Goal: Task Accomplishment & Management: Manage account settings

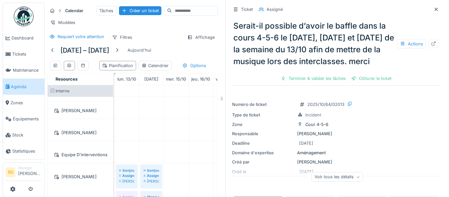
scroll to position [285, 0]
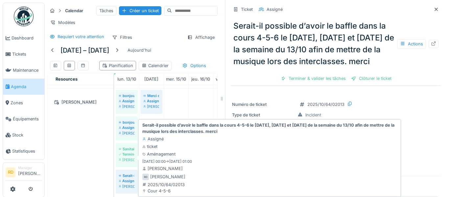
click at [128, 183] on div "Assigné" at bounding box center [126, 180] width 15 height 5
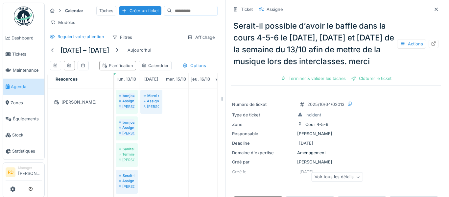
click at [228, 81] on div "Ticket Assigné Serait-il possible d’avoir le baffle dans la cours 4-5-6 le lund…" at bounding box center [335, 98] width 221 height 197
click at [432, 45] on icon at bounding box center [433, 43] width 5 height 4
click at [436, 10] on icon at bounding box center [435, 9] width 3 height 3
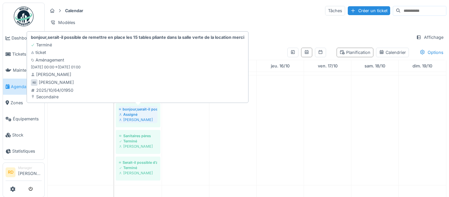
click at [149, 116] on div "Assigné" at bounding box center [138, 114] width 38 height 5
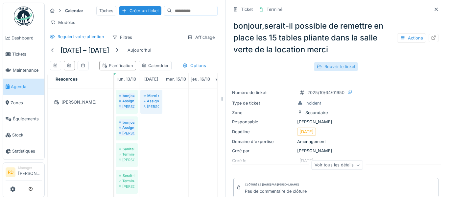
click at [337, 66] on div "Rouvrir le ticket" at bounding box center [336, 66] width 44 height 9
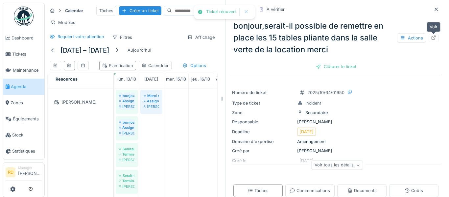
click at [433, 38] on icon at bounding box center [433, 37] width 5 height 4
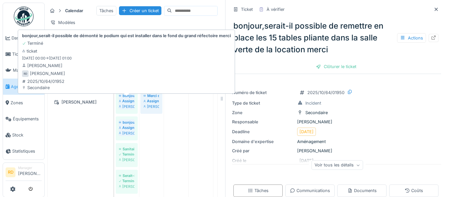
click at [128, 108] on div "[PERSON_NAME]" at bounding box center [126, 106] width 15 height 5
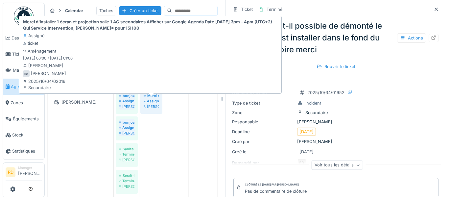
click at [147, 109] on div "[PERSON_NAME]" at bounding box center [151, 106] width 15 height 5
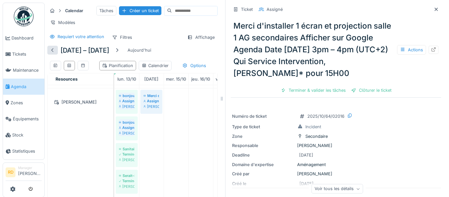
click at [54, 53] on div at bounding box center [52, 50] width 5 height 6
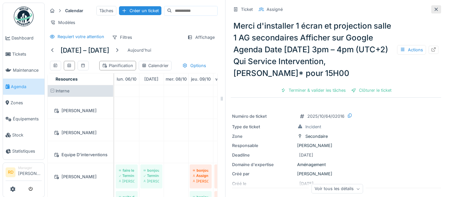
click at [436, 9] on icon at bounding box center [435, 9] width 3 height 3
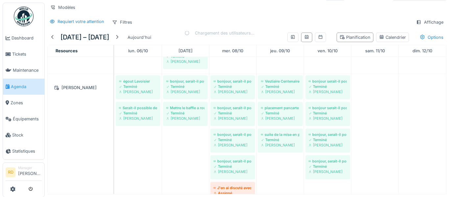
scroll to position [425, 0]
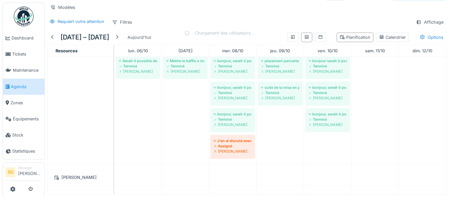
click at [235, 147] on div "Assigné" at bounding box center [232, 145] width 38 height 5
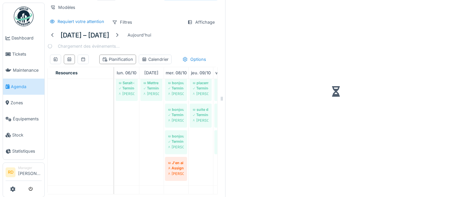
scroll to position [19, 0]
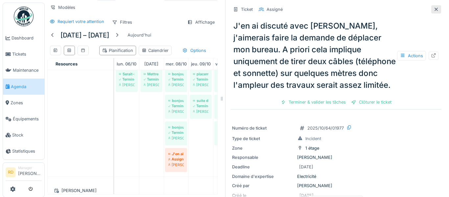
click at [435, 10] on icon at bounding box center [435, 9] width 5 height 4
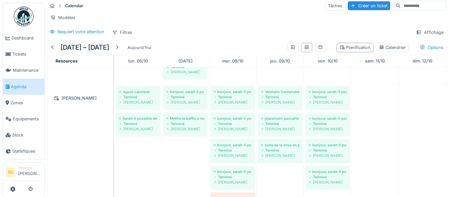
scroll to position [344, 0]
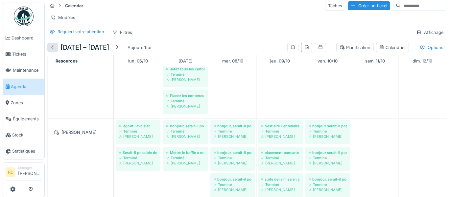
click at [53, 44] on div at bounding box center [52, 47] width 5 height 6
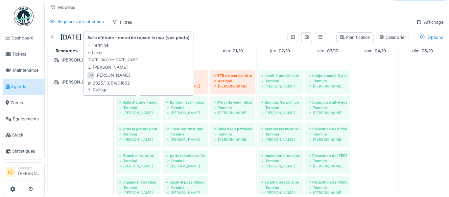
scroll to position [192, 0]
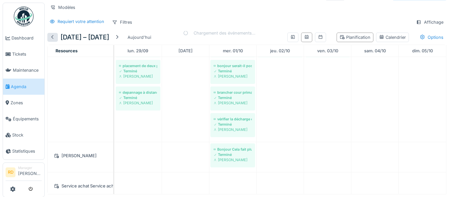
click at [53, 37] on div at bounding box center [52, 37] width 5 height 6
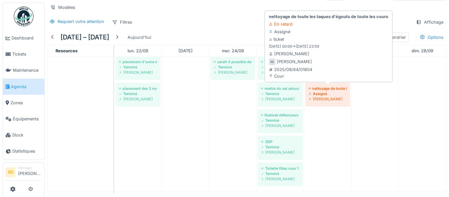
click at [322, 96] on div "Assigné" at bounding box center [327, 93] width 38 height 5
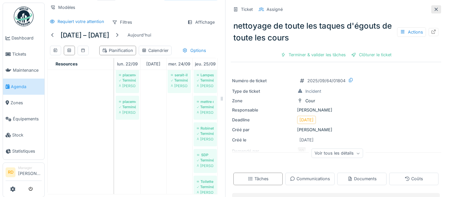
click at [435, 8] on icon at bounding box center [435, 9] width 5 height 4
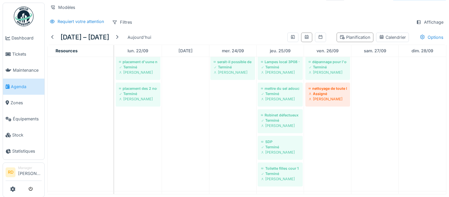
scroll to position [15, 0]
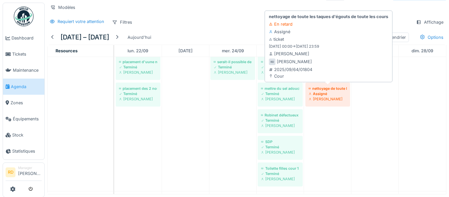
click at [322, 91] on div "Assigné" at bounding box center [327, 93] width 38 height 5
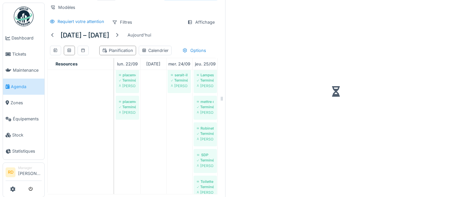
scroll to position [19, 0]
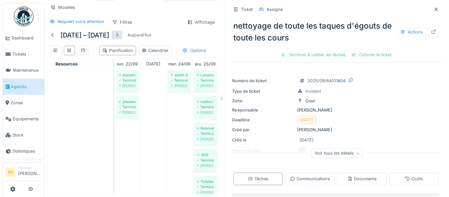
click at [120, 35] on div at bounding box center [116, 35] width 5 height 6
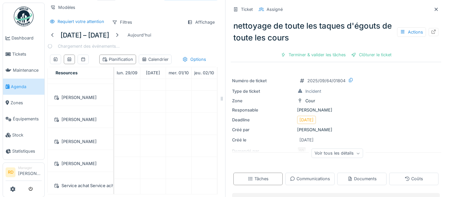
scroll to position [0, 0]
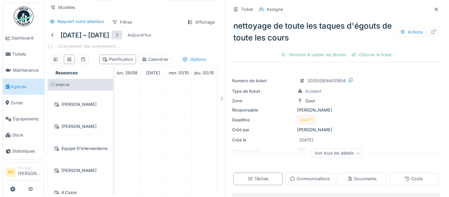
click at [120, 32] on div at bounding box center [116, 35] width 5 height 6
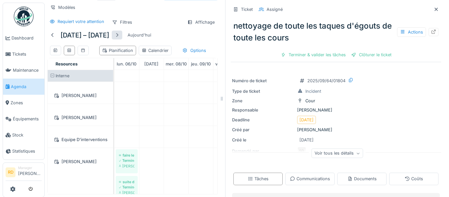
click at [120, 33] on div at bounding box center [116, 35] width 5 height 6
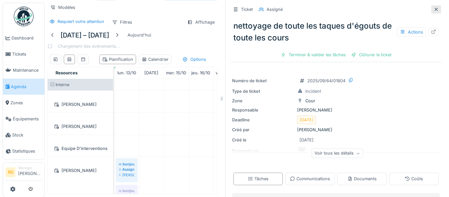
click at [438, 10] on icon at bounding box center [435, 9] width 5 height 4
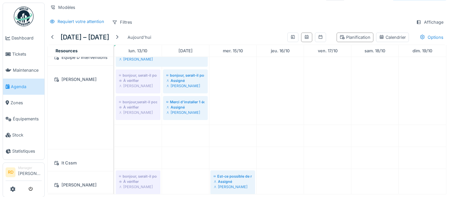
scroll to position [93, 0]
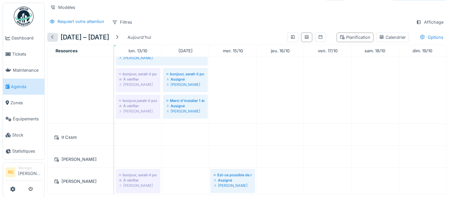
click at [51, 36] on div at bounding box center [52, 37] width 5 height 6
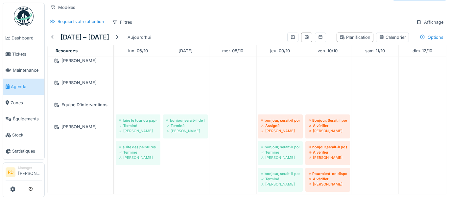
scroll to position [83, 0]
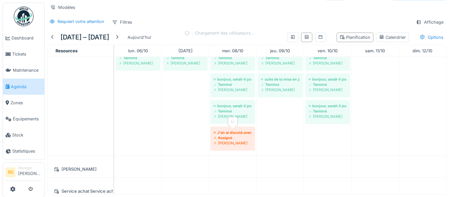
click at [231, 136] on div "Assigné" at bounding box center [232, 137] width 38 height 5
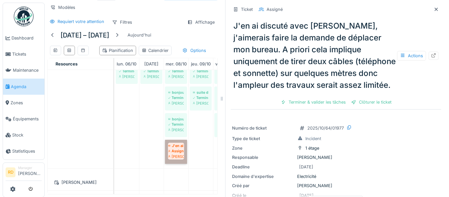
click at [413, 124] on div "Calendar Tâches Créer un ticket Modèles Requiert votre attention Filtres Affich…" at bounding box center [247, 98] width 404 height 197
click at [436, 9] on icon at bounding box center [435, 9] width 3 height 3
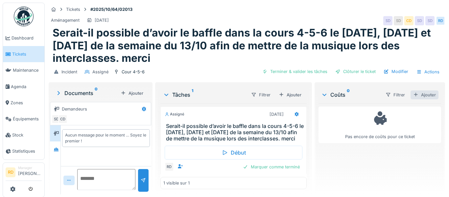
click at [427, 97] on div "Ajouter" at bounding box center [424, 94] width 28 height 9
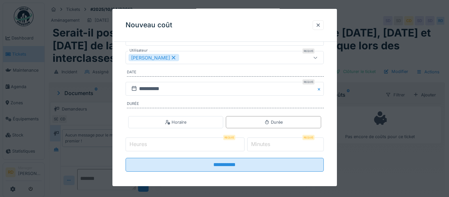
scroll to position [95, 0]
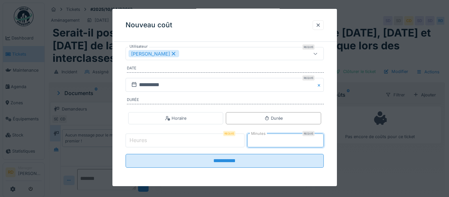
click at [319, 138] on input "**" at bounding box center [285, 140] width 77 height 14
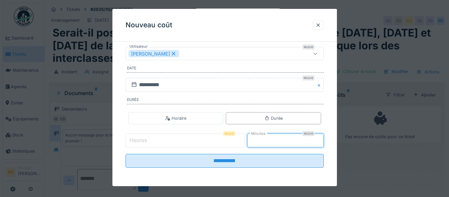
click at [319, 138] on input "**" at bounding box center [285, 140] width 77 height 14
type input "**"
click at [319, 138] on input "**" at bounding box center [285, 140] width 77 height 14
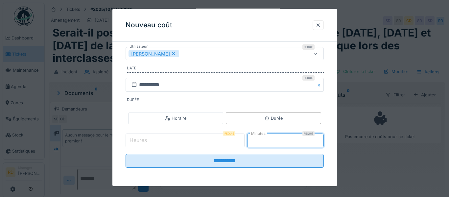
click at [244, 140] on input "*" at bounding box center [184, 140] width 119 height 14
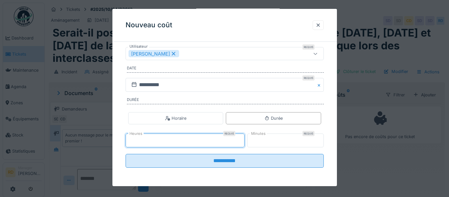
type input "*"
click at [244, 143] on input "*" at bounding box center [184, 140] width 119 height 14
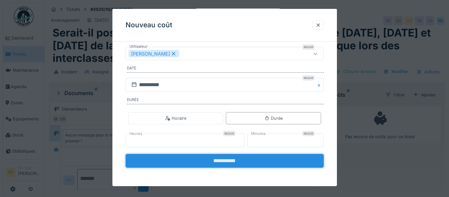
click at [250, 157] on input "**********" at bounding box center [224, 161] width 198 height 14
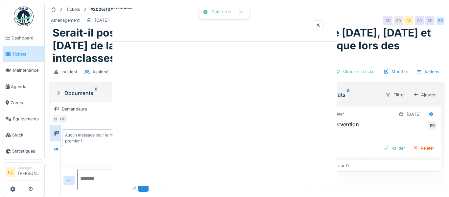
scroll to position [0, 0]
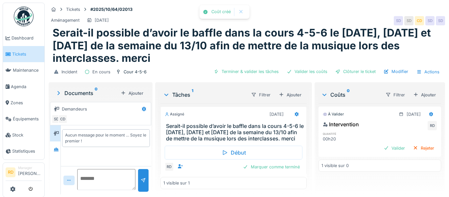
click at [344, 74] on div "Clôturer le ticket" at bounding box center [355, 71] width 46 height 9
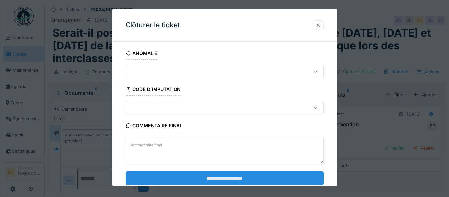
click at [235, 181] on input "**********" at bounding box center [224, 178] width 198 height 14
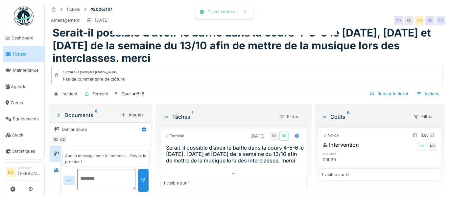
scroll to position [6, 0]
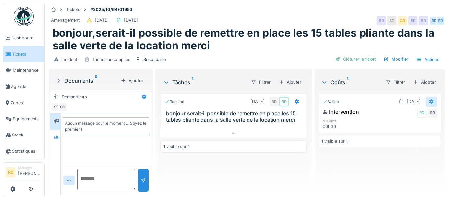
click at [430, 100] on icon at bounding box center [431, 101] width 4 height 5
click at [417, 134] on div "Supprimer" at bounding box center [419, 136] width 32 height 10
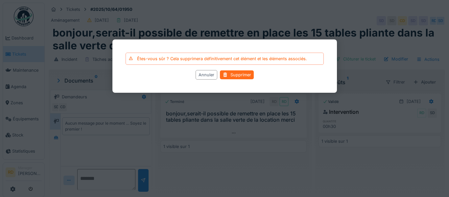
click at [238, 75] on div "Supprimer" at bounding box center [237, 74] width 34 height 9
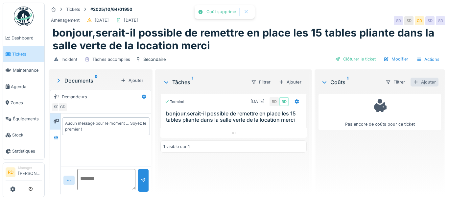
click at [430, 84] on div "Ajouter" at bounding box center [424, 82] width 28 height 9
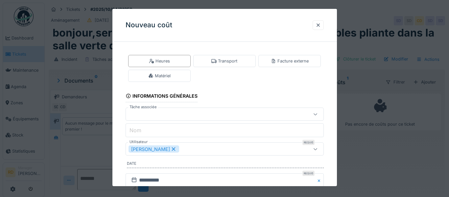
click at [343, 21] on div at bounding box center [224, 98] width 449 height 197
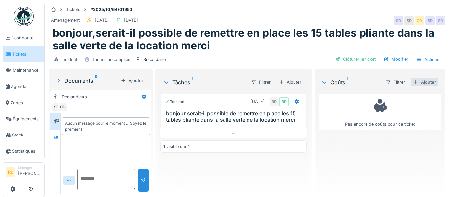
click at [422, 79] on div "Ajouter" at bounding box center [424, 82] width 28 height 9
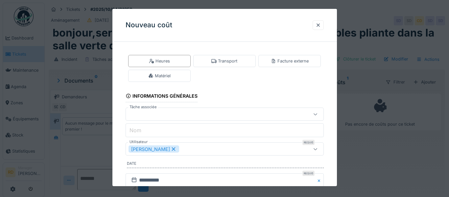
click at [202, 149] on div "[PERSON_NAME]" at bounding box center [212, 148] width 168 height 7
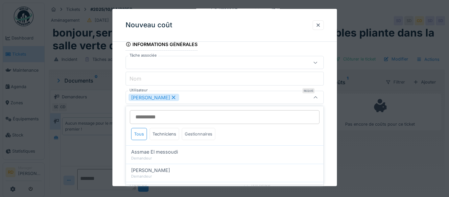
click at [197, 133] on div "Gestionnaires" at bounding box center [198, 134] width 33 height 12
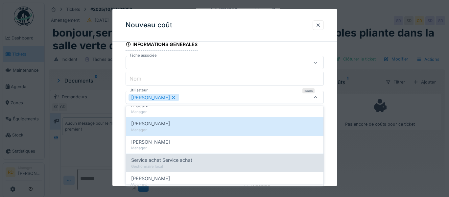
scroll to position [100, 0]
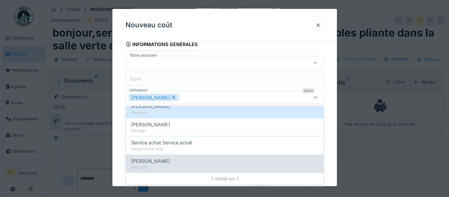
drag, startPoint x: 190, startPoint y: 167, endPoint x: 191, endPoint y: 162, distance: 5.0
click at [190, 167] on div "Manager" at bounding box center [224, 167] width 187 height 6
type input "*********"
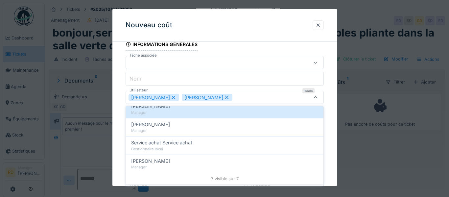
click at [248, 99] on div "[PERSON_NAME] Da [PERSON_NAME]" at bounding box center [212, 97] width 168 height 7
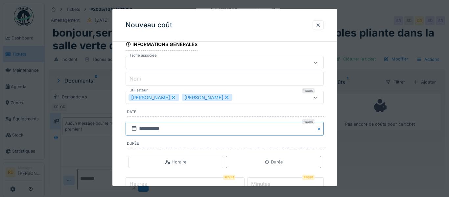
click at [221, 130] on input "**********" at bounding box center [224, 129] width 198 height 14
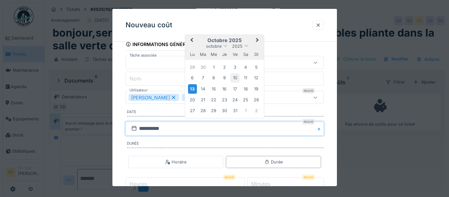
click at [234, 77] on div "10" at bounding box center [234, 77] width 9 height 9
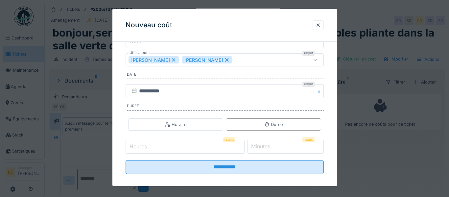
scroll to position [95, 0]
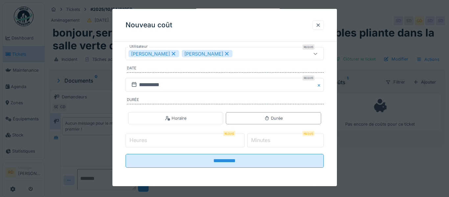
type input "*"
click at [244, 139] on input "*" at bounding box center [184, 140] width 119 height 14
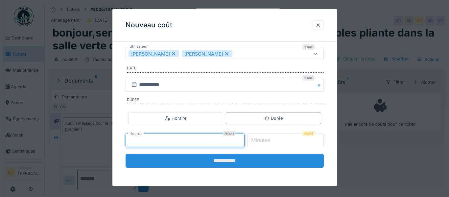
click at [249, 157] on input "**********" at bounding box center [224, 161] width 198 height 14
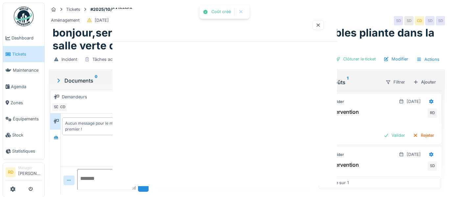
scroll to position [0, 0]
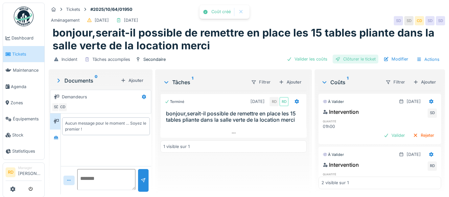
click at [352, 59] on div "Clôturer le ticket" at bounding box center [355, 59] width 46 height 9
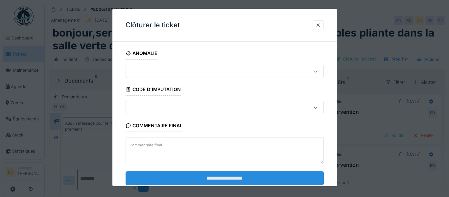
click at [227, 176] on input "**********" at bounding box center [224, 178] width 198 height 14
